Goal: Find specific page/section: Find specific page/section

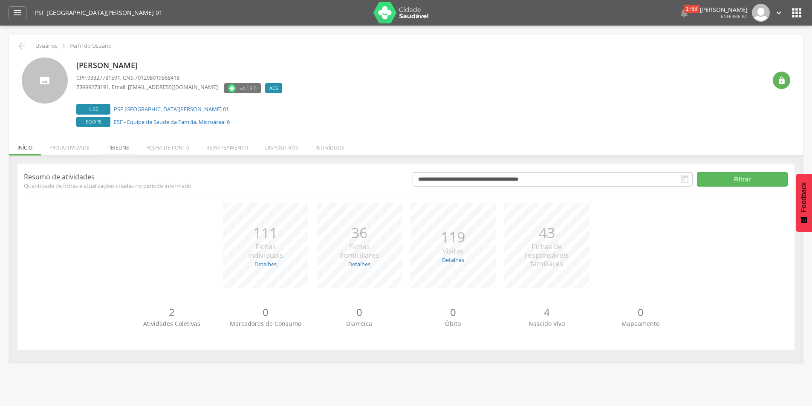
click at [122, 148] on li "Timeline" at bounding box center [118, 146] width 40 height 20
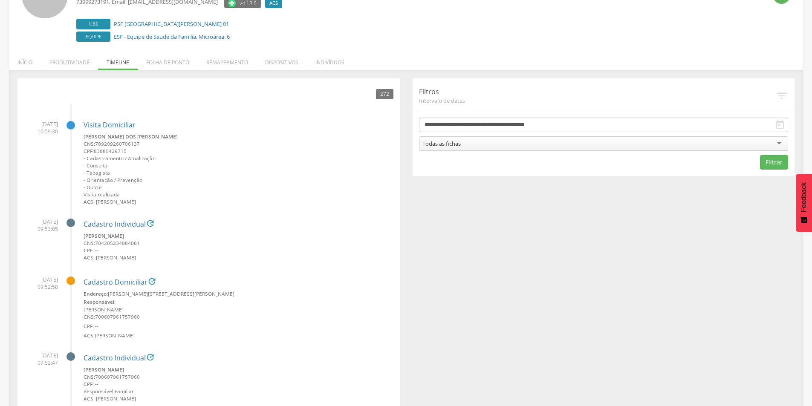
scroll to position [128, 0]
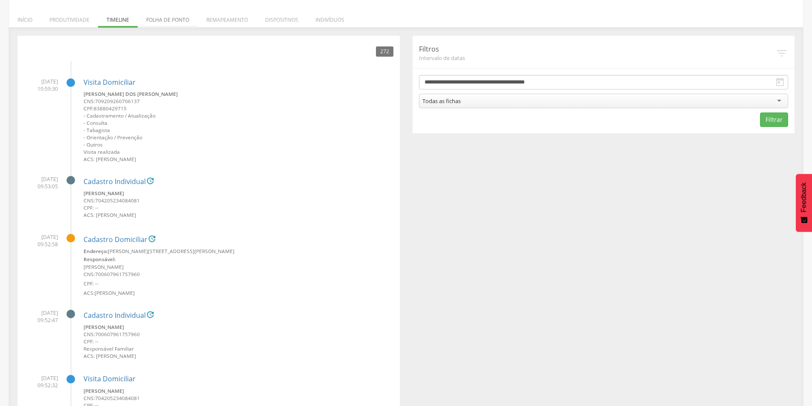
click at [178, 19] on li "Folha de ponto" at bounding box center [168, 18] width 60 height 20
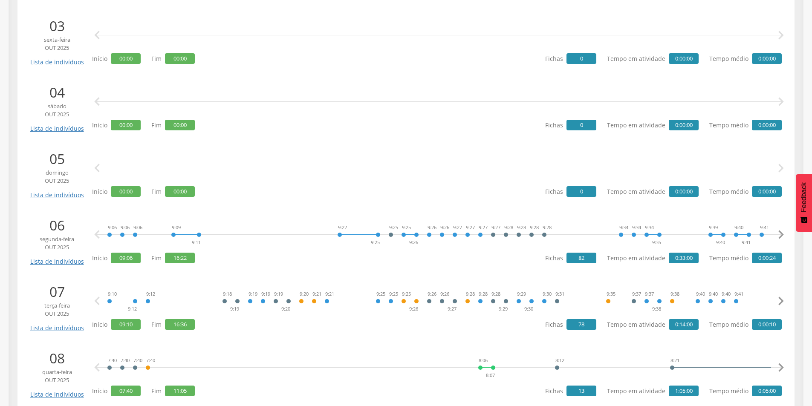
scroll to position [341, 0]
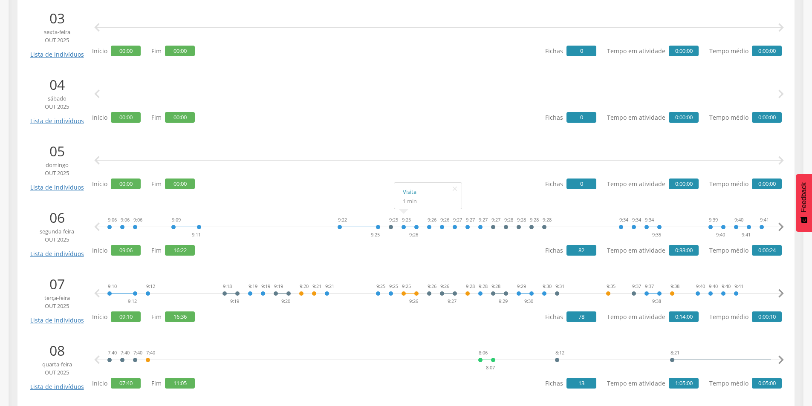
click at [780, 228] on icon "" at bounding box center [781, 227] width 17 height 17
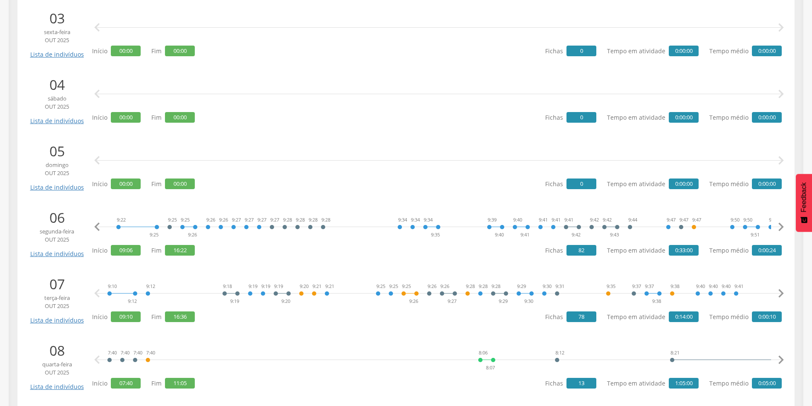
click at [780, 228] on icon "" at bounding box center [781, 227] width 17 height 17
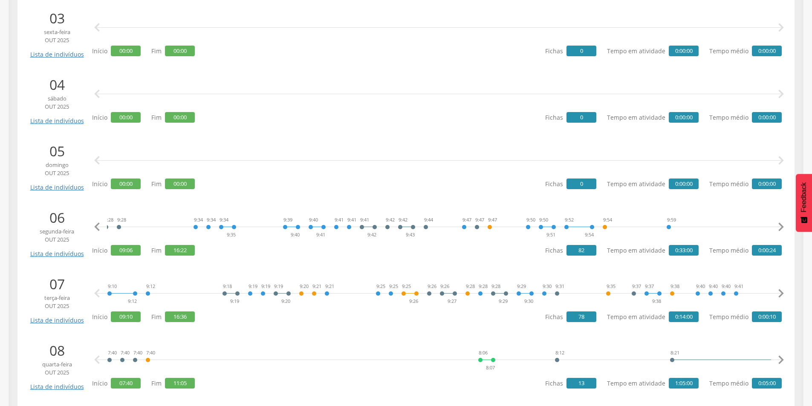
scroll to position [0, 443]
click at [780, 228] on icon "" at bounding box center [781, 227] width 17 height 17
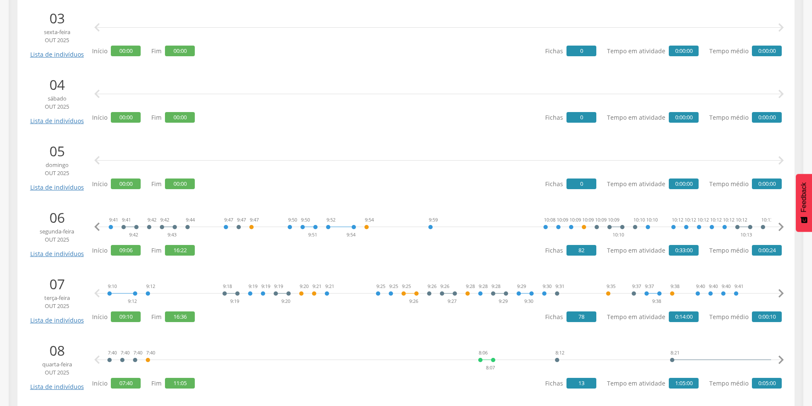
scroll to position [0, 664]
click at [780, 228] on icon "" at bounding box center [781, 227] width 17 height 17
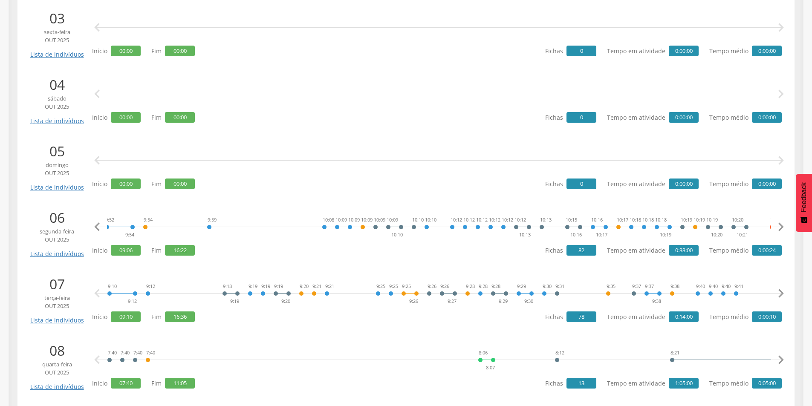
click at [780, 228] on icon "" at bounding box center [781, 227] width 17 height 17
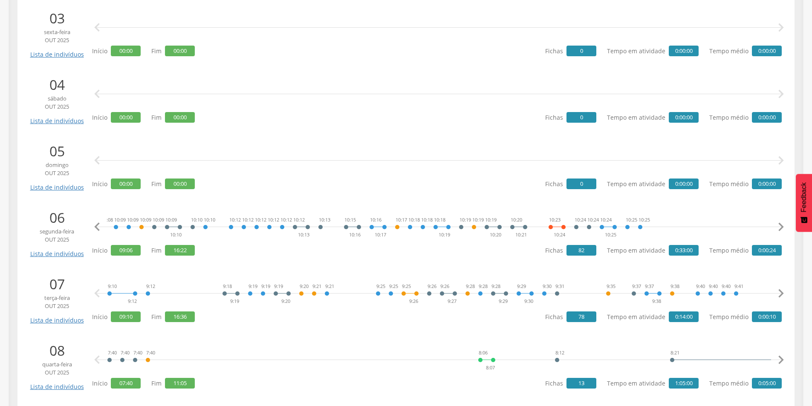
click at [780, 228] on icon "" at bounding box center [781, 227] width 17 height 17
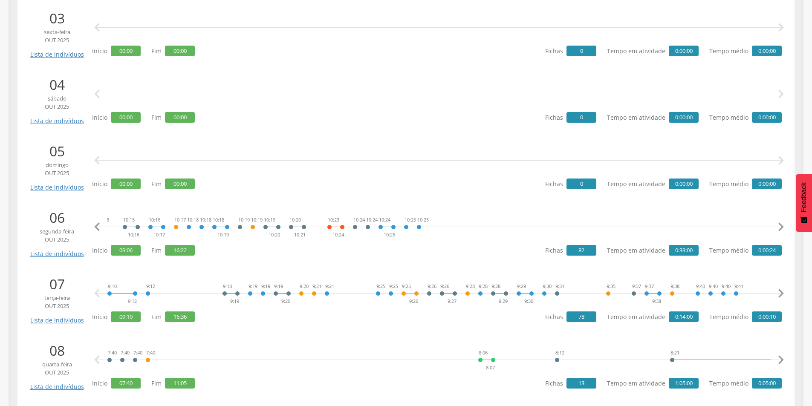
click at [780, 228] on icon "" at bounding box center [781, 227] width 17 height 17
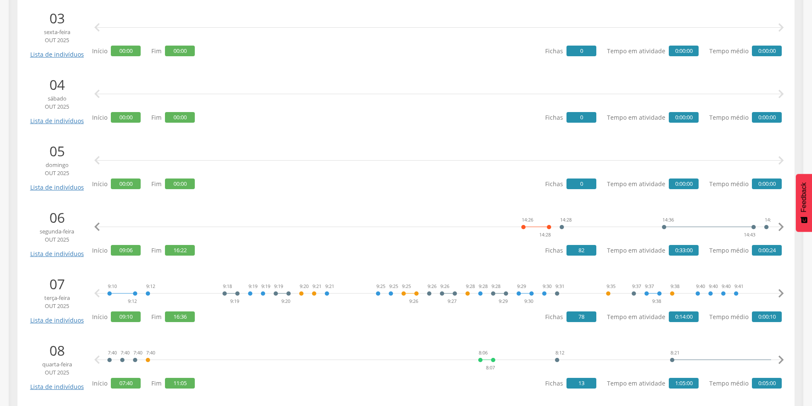
scroll to position [0, 1992]
click at [780, 228] on icon "" at bounding box center [781, 227] width 17 height 17
click at [619, 202] on link "Cadastro domiciliar" at bounding box center [637, 200] width 58 height 11
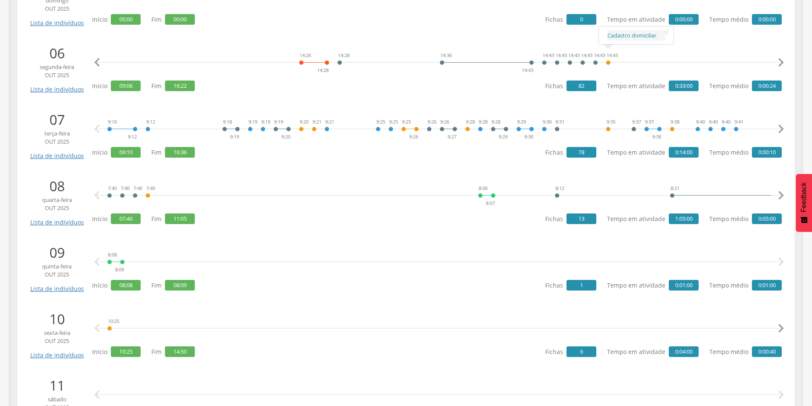
scroll to position [512, 0]
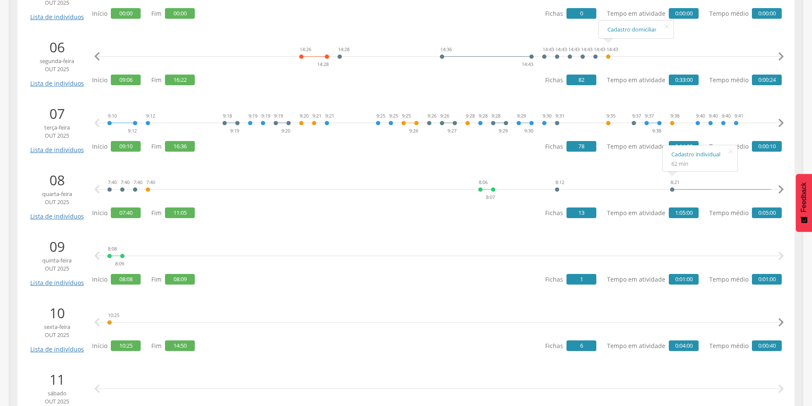
click at [779, 192] on icon "" at bounding box center [781, 189] width 17 height 17
click at [779, 190] on icon "" at bounding box center [781, 189] width 17 height 17
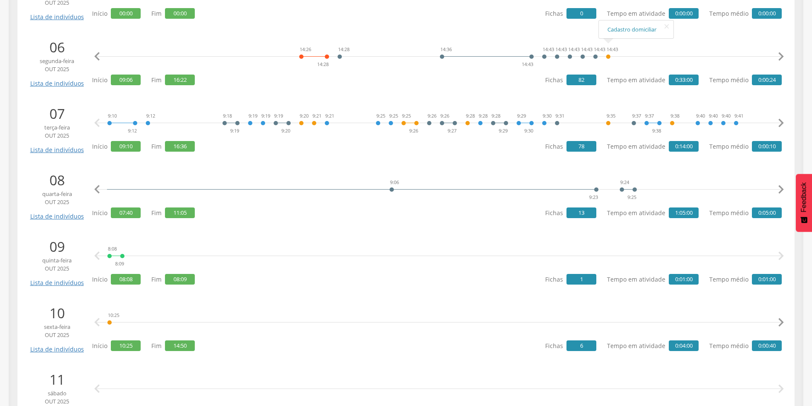
scroll to position [0, 885]
click at [779, 190] on icon "" at bounding box center [781, 189] width 17 height 17
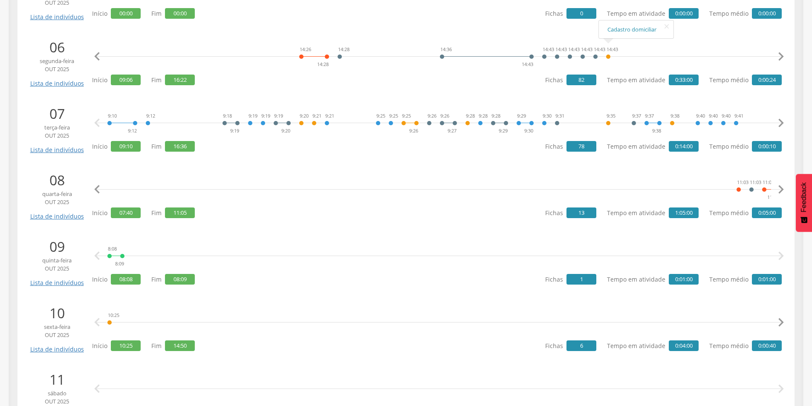
click at [779, 190] on icon "" at bounding box center [781, 189] width 17 height 17
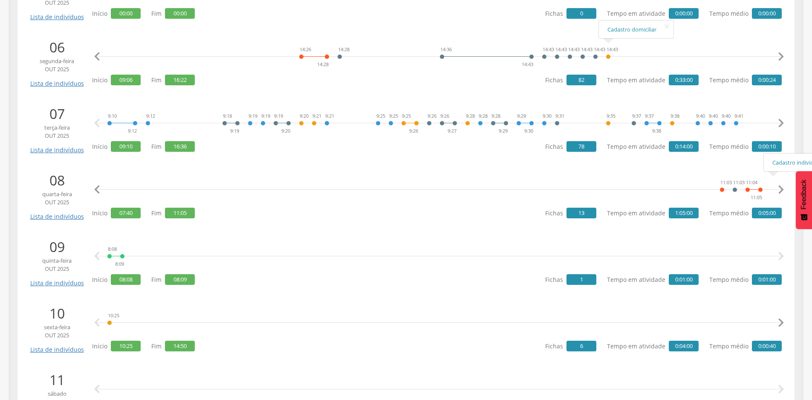
click at [778, 188] on icon "" at bounding box center [781, 189] width 17 height 17
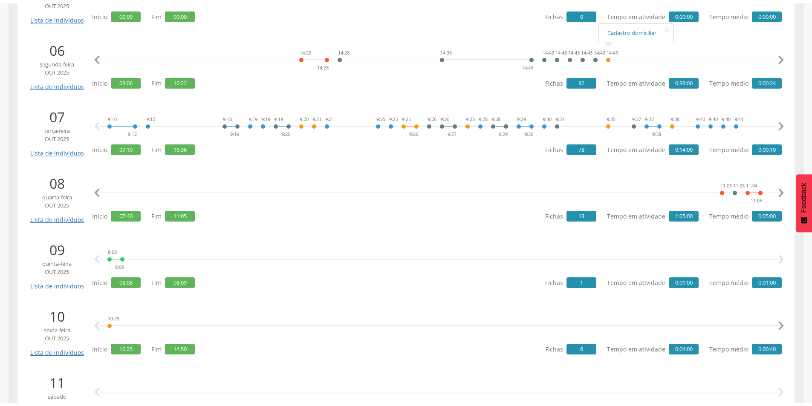
scroll to position [0, 1562]
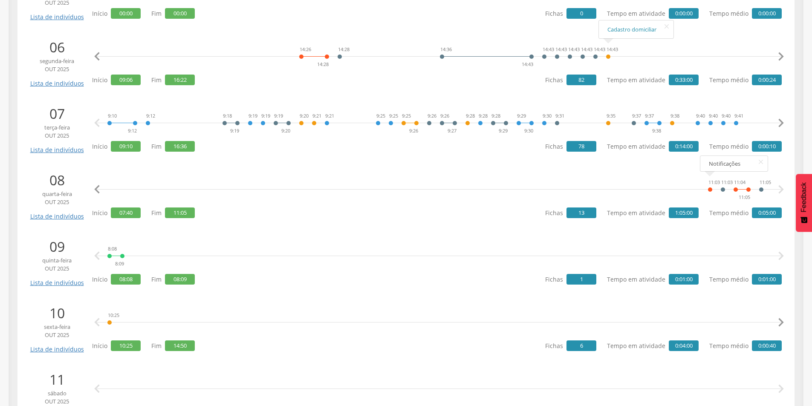
click at [779, 253] on icon "" at bounding box center [781, 256] width 17 height 17
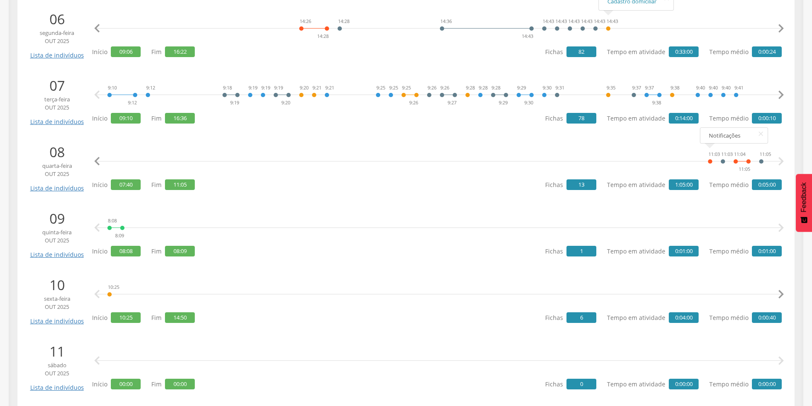
scroll to position [554, 0]
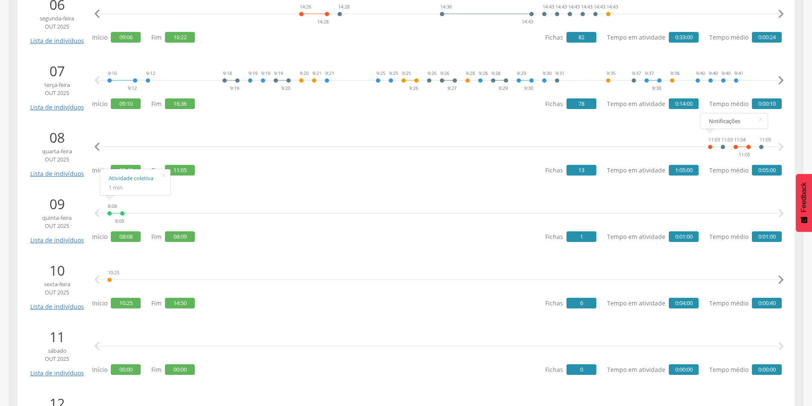
click at [779, 276] on icon "" at bounding box center [781, 280] width 17 height 17
click at [681, 280] on div "13:21 13:22" at bounding box center [688, 280] width 18 height 26
click at [695, 246] on link "Cadastro individual" at bounding box center [710, 245] width 58 height 11
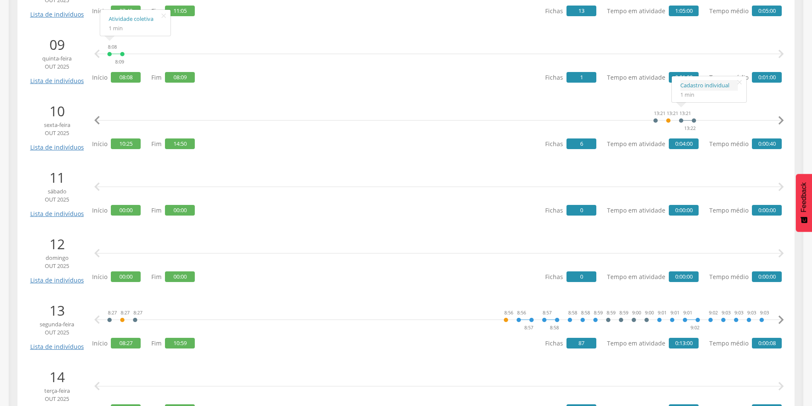
scroll to position [768, 0]
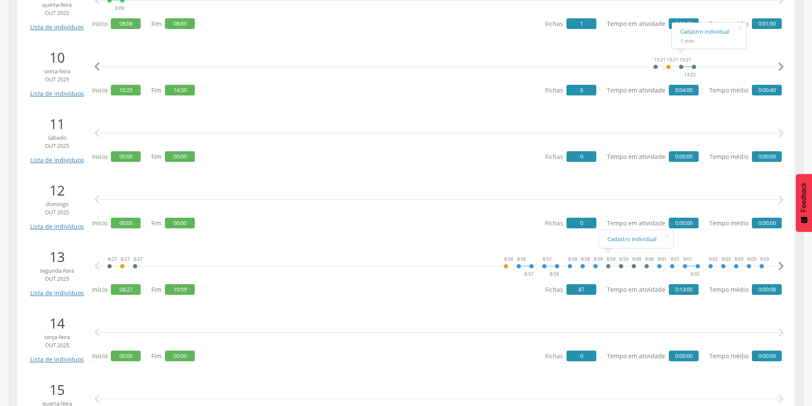
click at [783, 264] on icon "" at bounding box center [781, 266] width 17 height 17
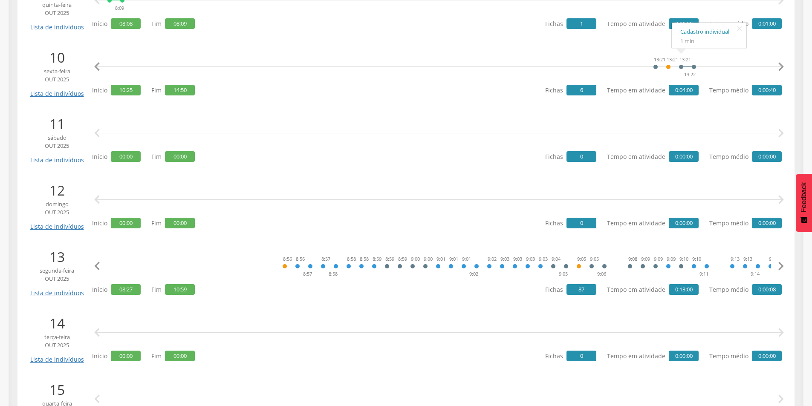
click at [783, 264] on icon "" at bounding box center [781, 266] width 17 height 17
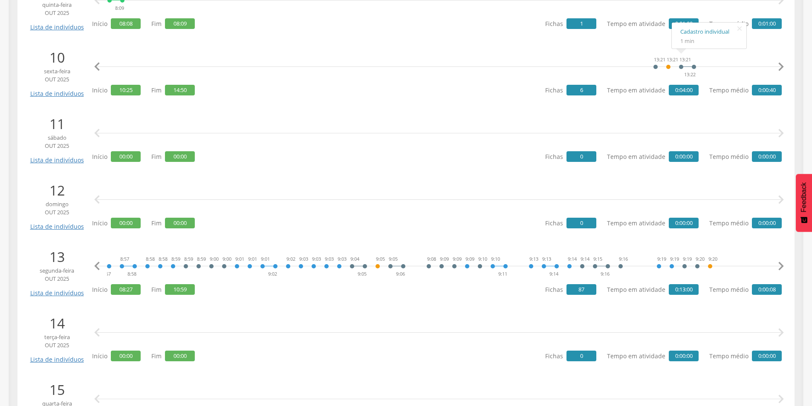
scroll to position [0, 443]
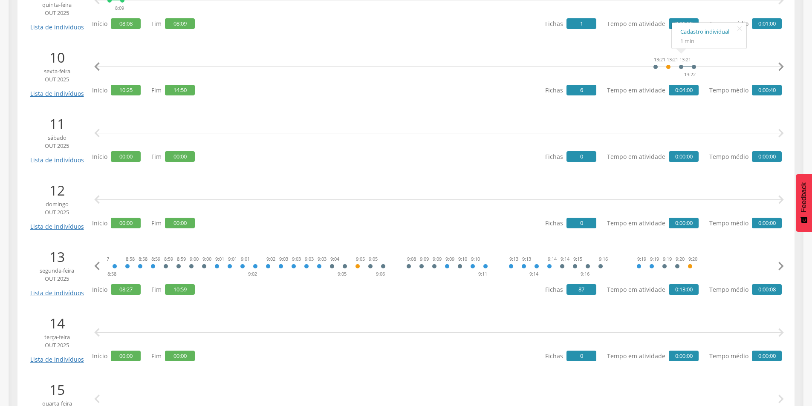
click at [781, 267] on icon "" at bounding box center [781, 266] width 17 height 17
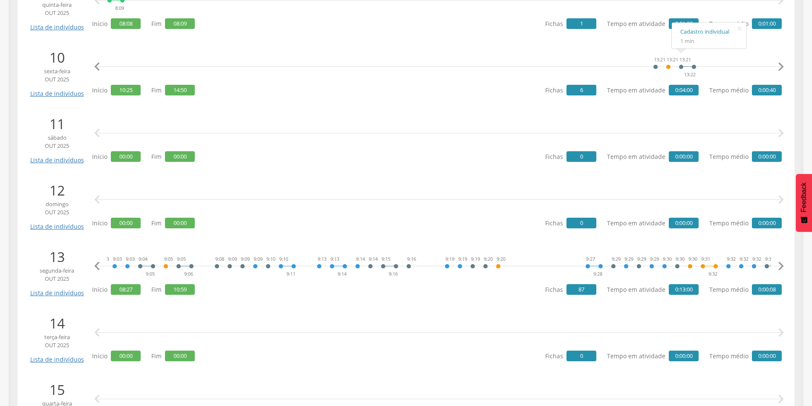
scroll to position [0, 664]
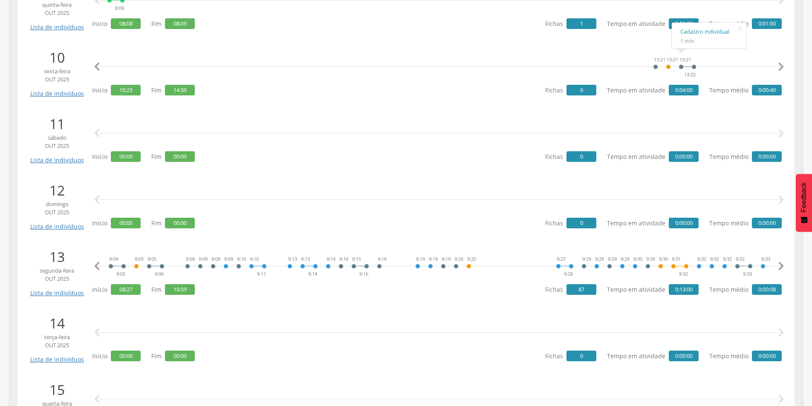
click at [781, 267] on icon "" at bounding box center [781, 266] width 17 height 17
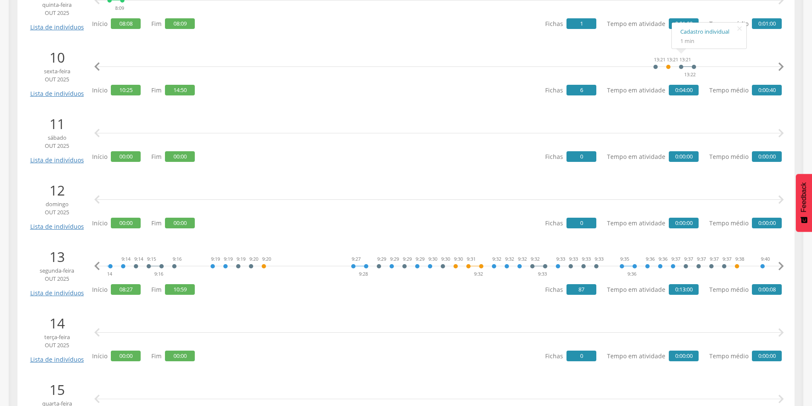
scroll to position [0, 885]
click at [781, 267] on icon "" at bounding box center [781, 266] width 17 height 17
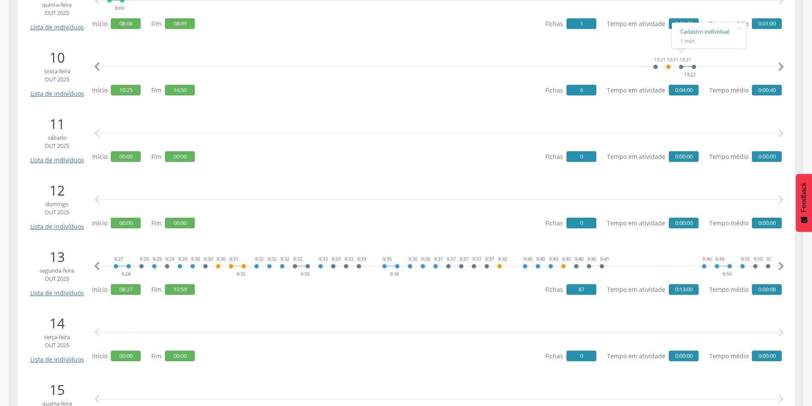
click at [781, 267] on icon "" at bounding box center [781, 266] width 17 height 17
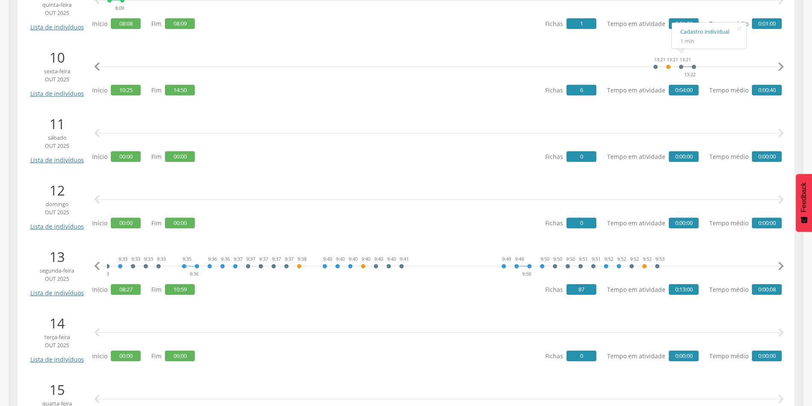
scroll to position [0, 1328]
click at [781, 267] on icon "" at bounding box center [781, 266] width 17 height 17
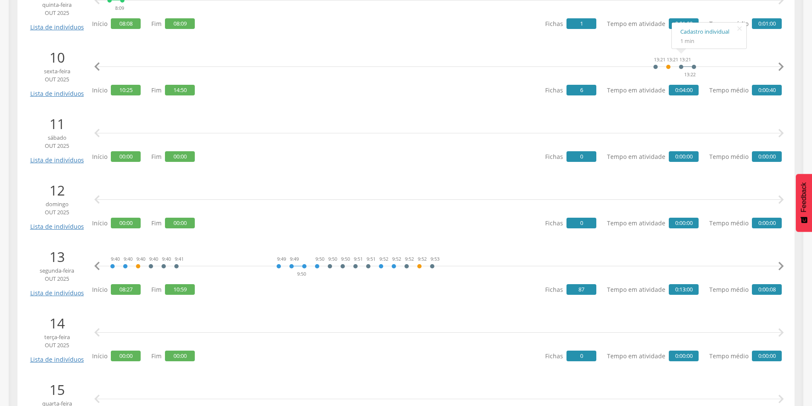
scroll to position [0, 1549]
click at [781, 267] on icon "" at bounding box center [781, 266] width 17 height 17
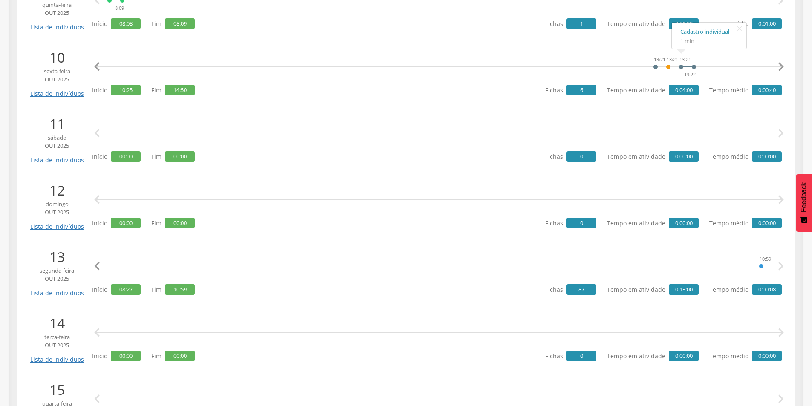
click at [782, 267] on icon "" at bounding box center [781, 266] width 17 height 17
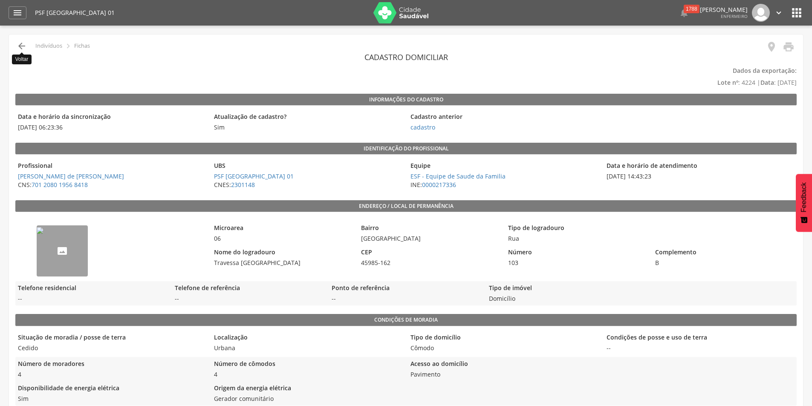
click at [23, 46] on icon "" at bounding box center [22, 46] width 10 height 10
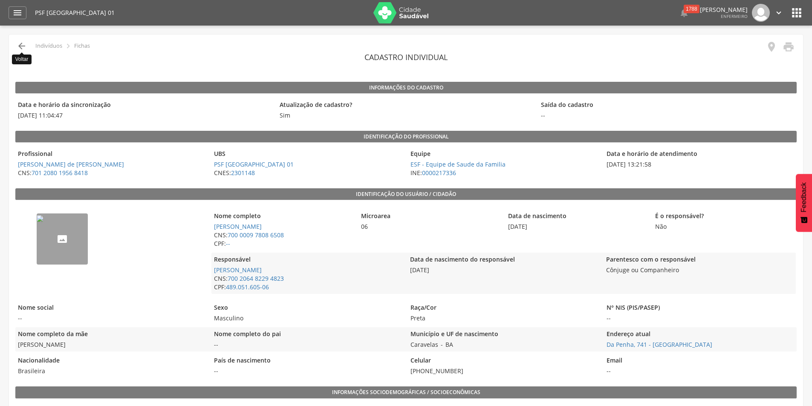
click at [17, 46] on icon "" at bounding box center [22, 46] width 10 height 10
click at [17, 43] on icon "" at bounding box center [22, 46] width 10 height 10
click at [21, 46] on icon "" at bounding box center [22, 46] width 10 height 10
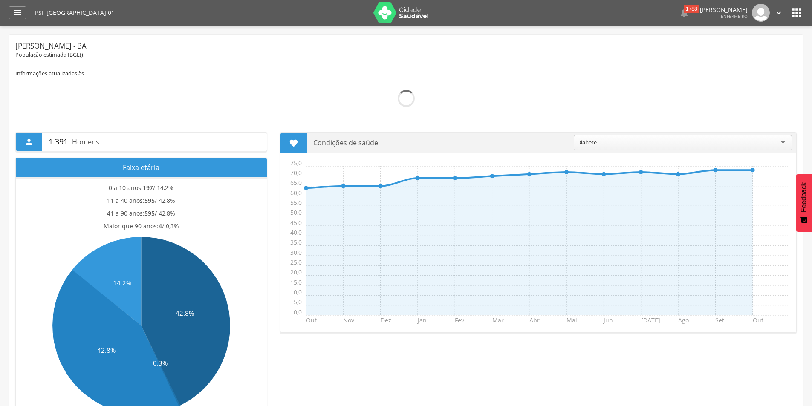
click at [800, 12] on icon "" at bounding box center [797, 13] width 14 height 14
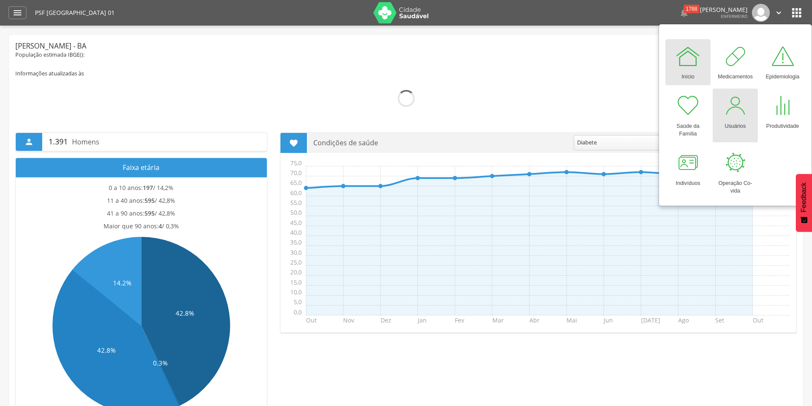
click at [739, 116] on div at bounding box center [736, 106] width 26 height 26
